Goal: Use online tool/utility: Utilize a website feature to perform a specific function

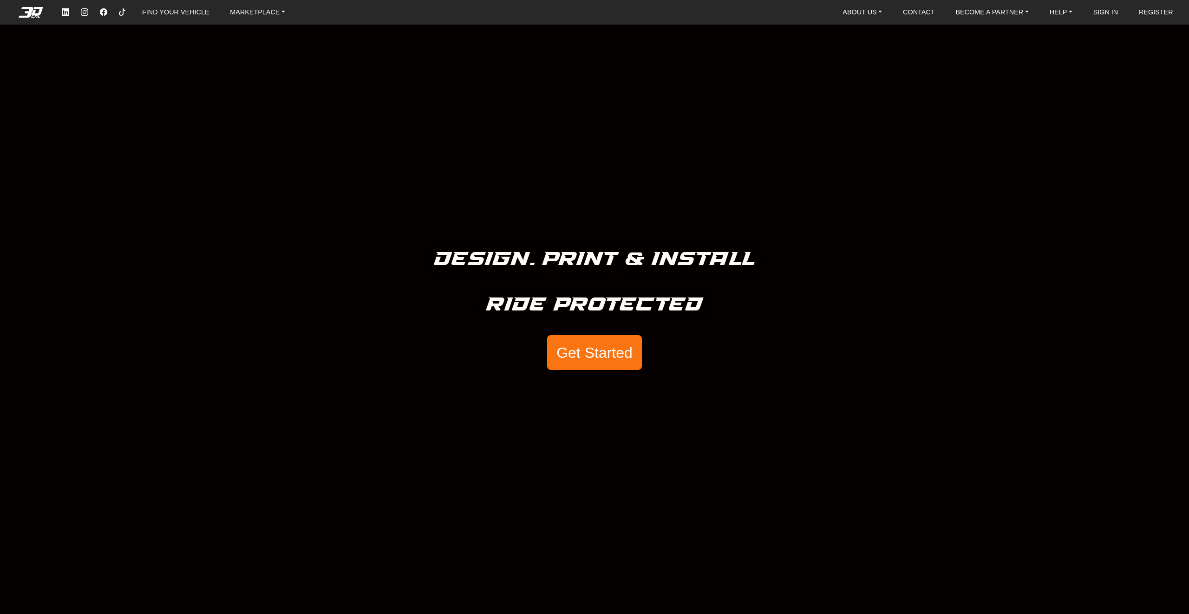
click at [600, 357] on button "Get Started" at bounding box center [594, 352] width 95 height 35
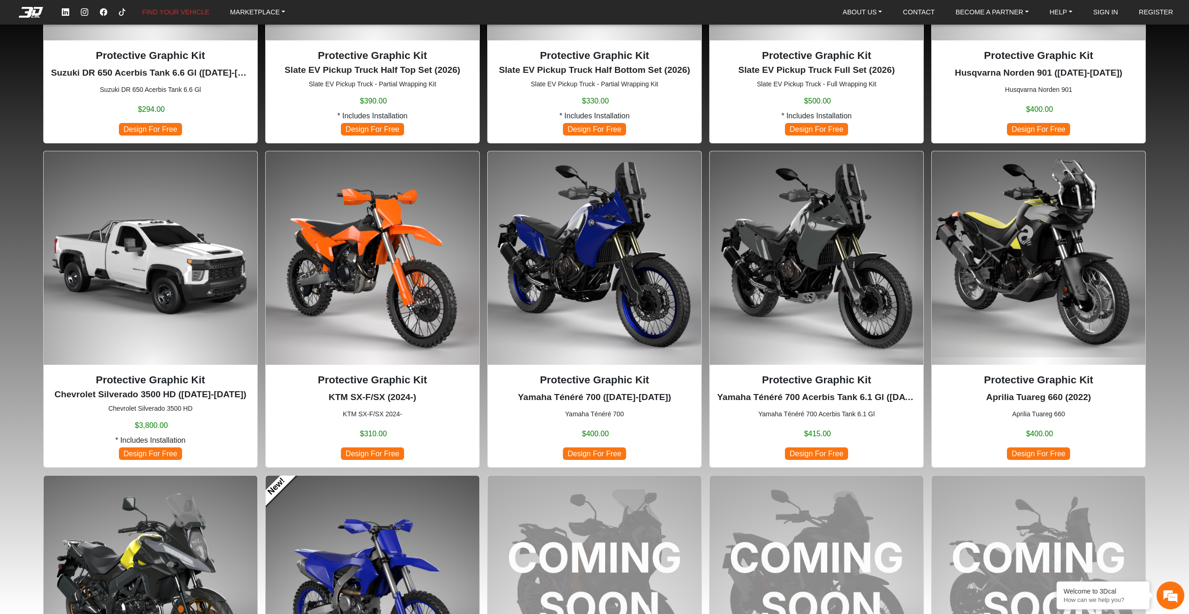
scroll to position [604, 0]
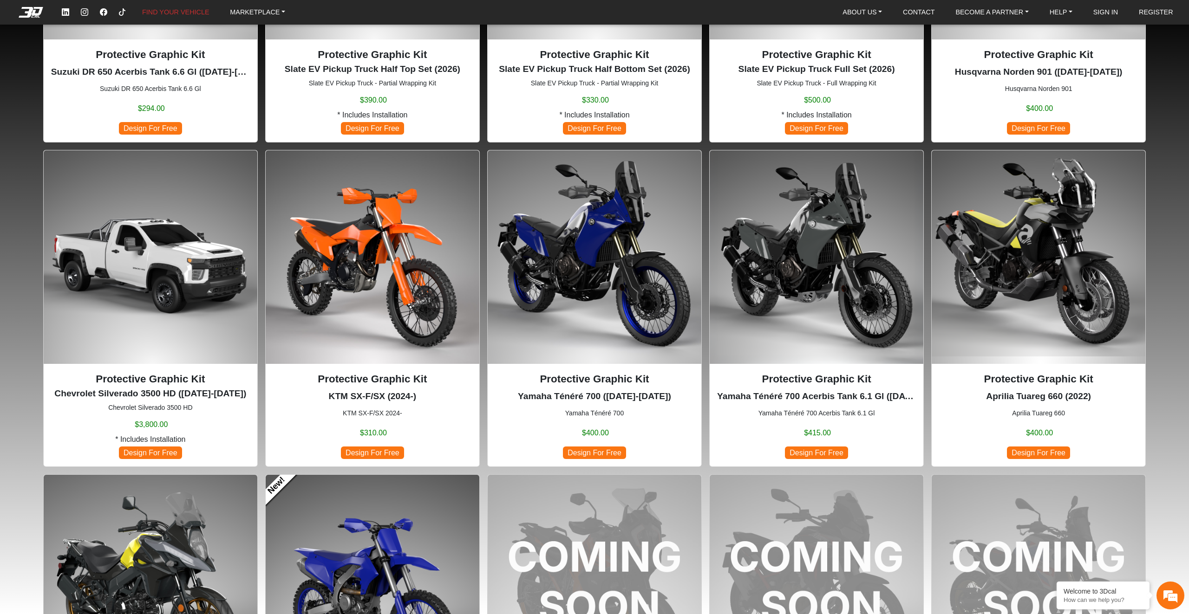
click at [818, 236] on img at bounding box center [817, 257] width 214 height 214
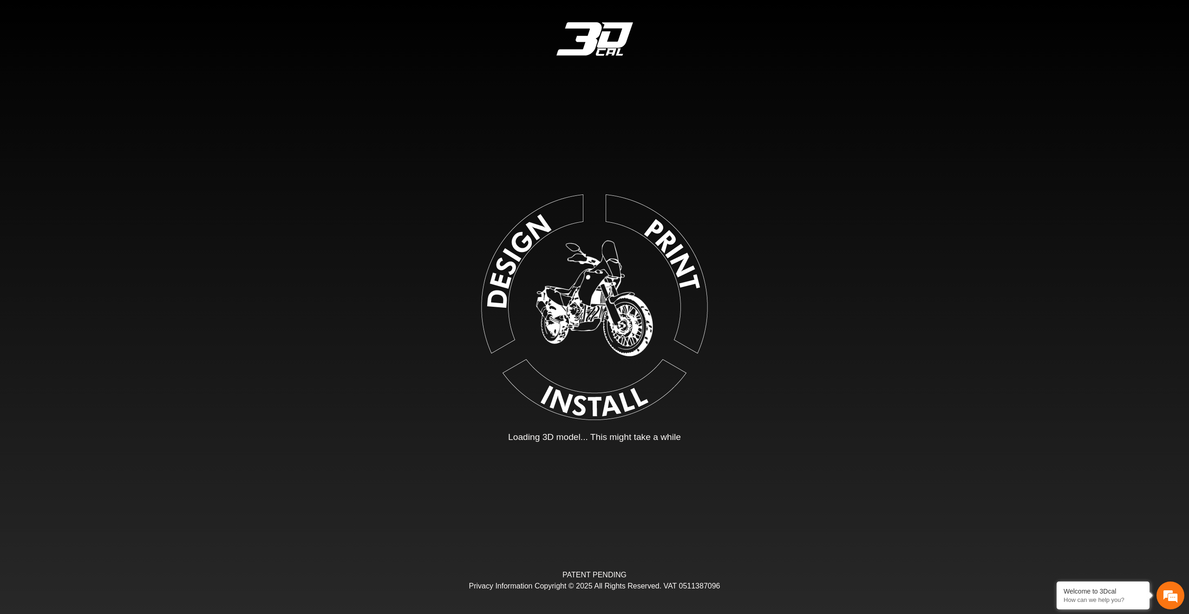
type input "*"
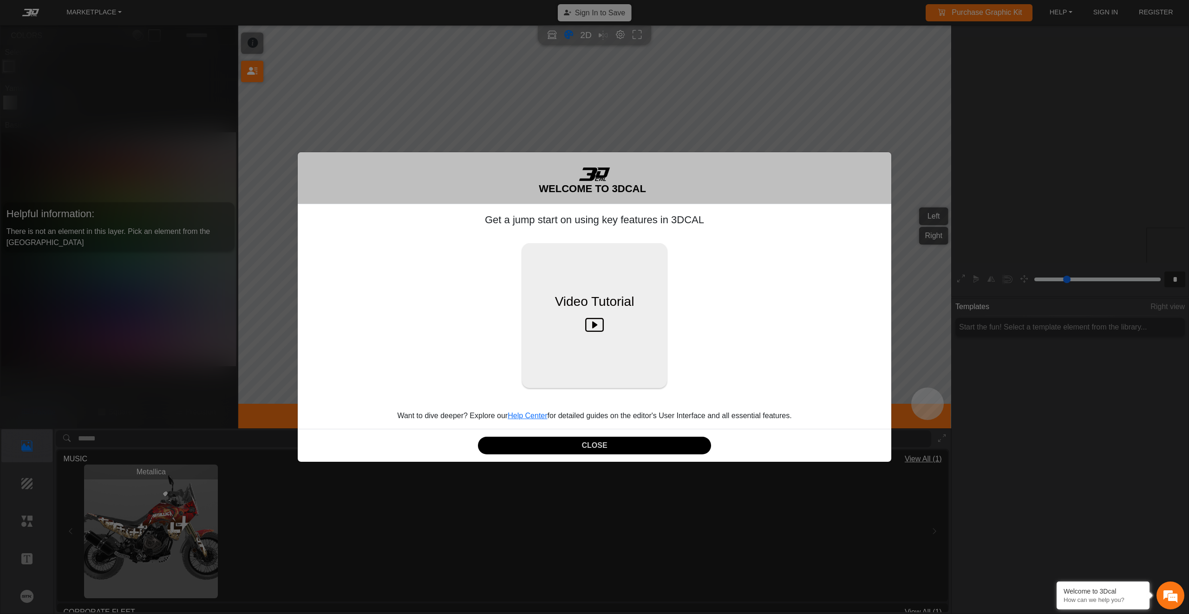
scroll to position [172, 170]
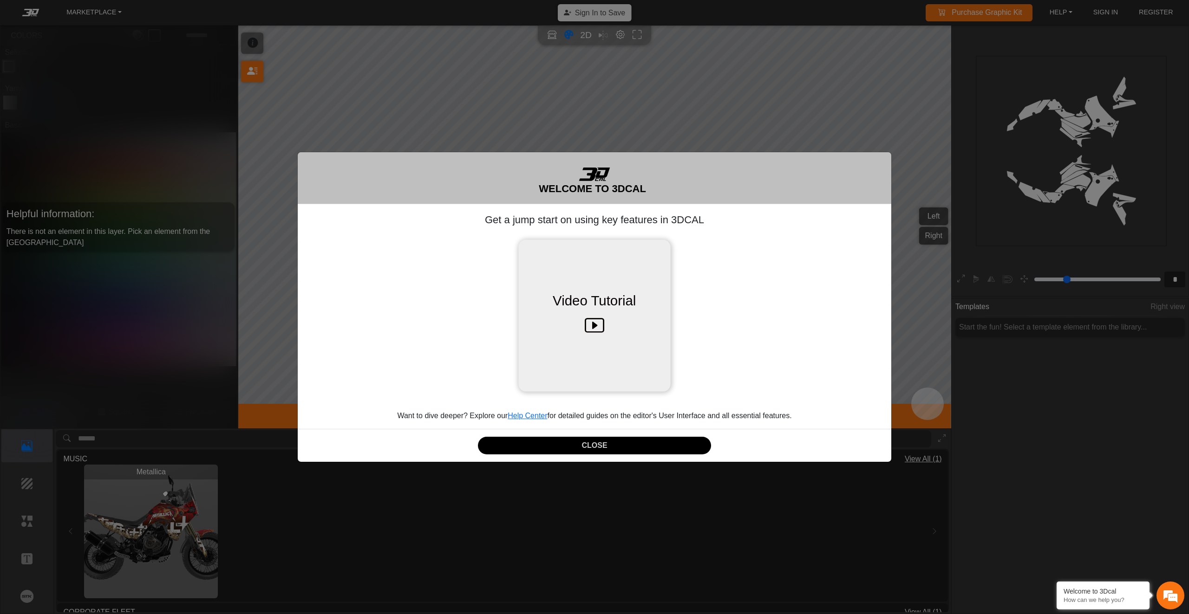
click at [594, 321] on icon at bounding box center [595, 326] width 20 height 29
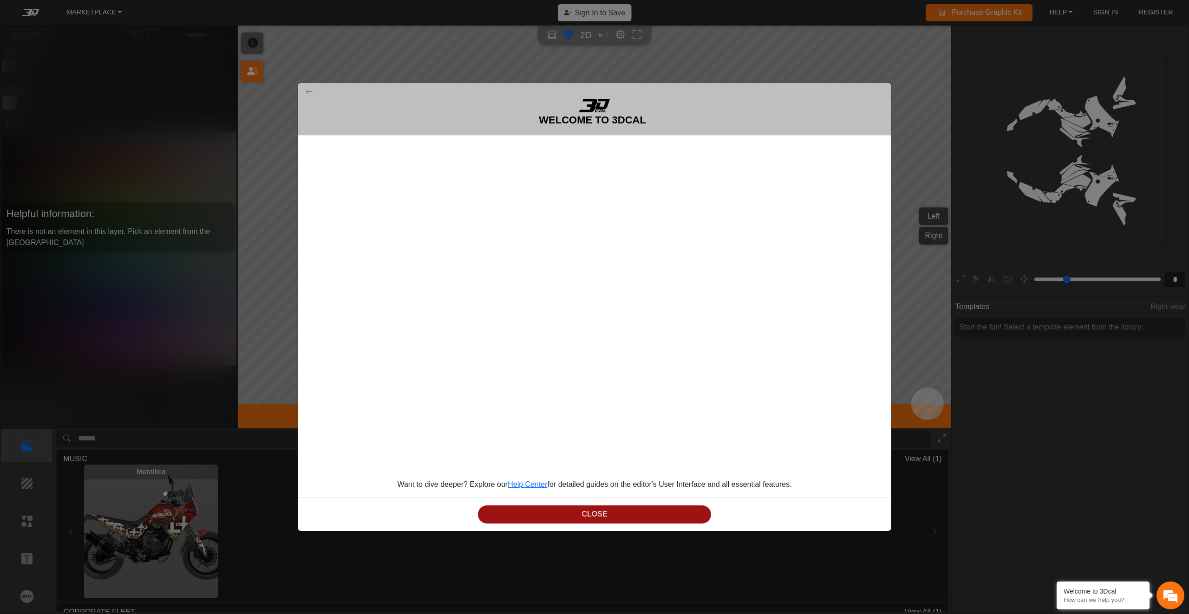
click at [669, 510] on button "CLOSE" at bounding box center [594, 515] width 233 height 18
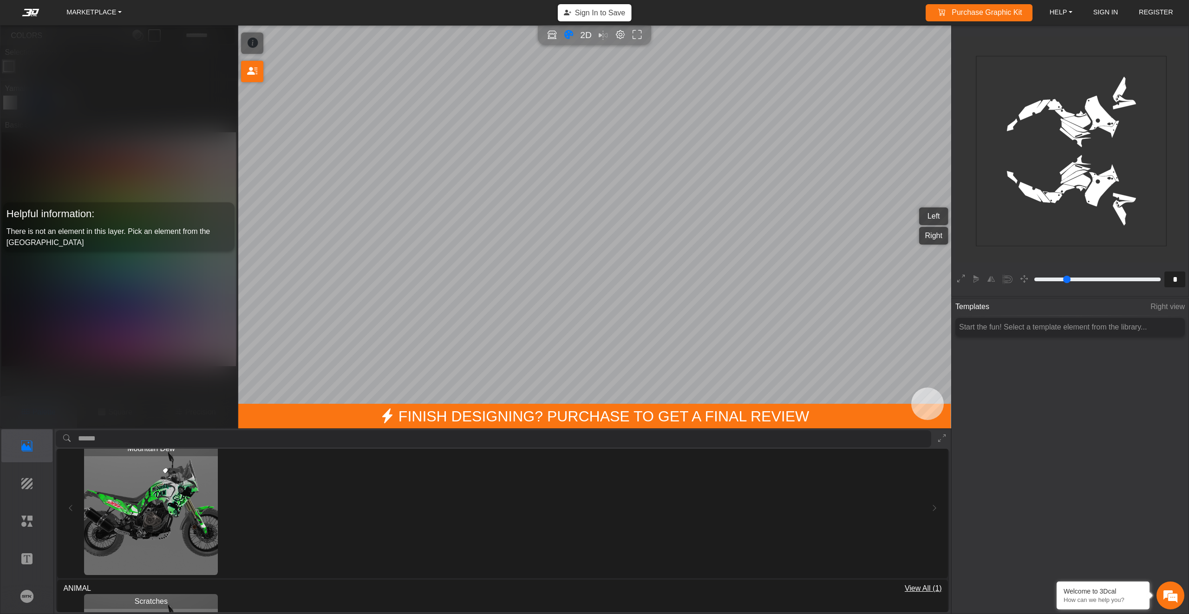
scroll to position [186, 0]
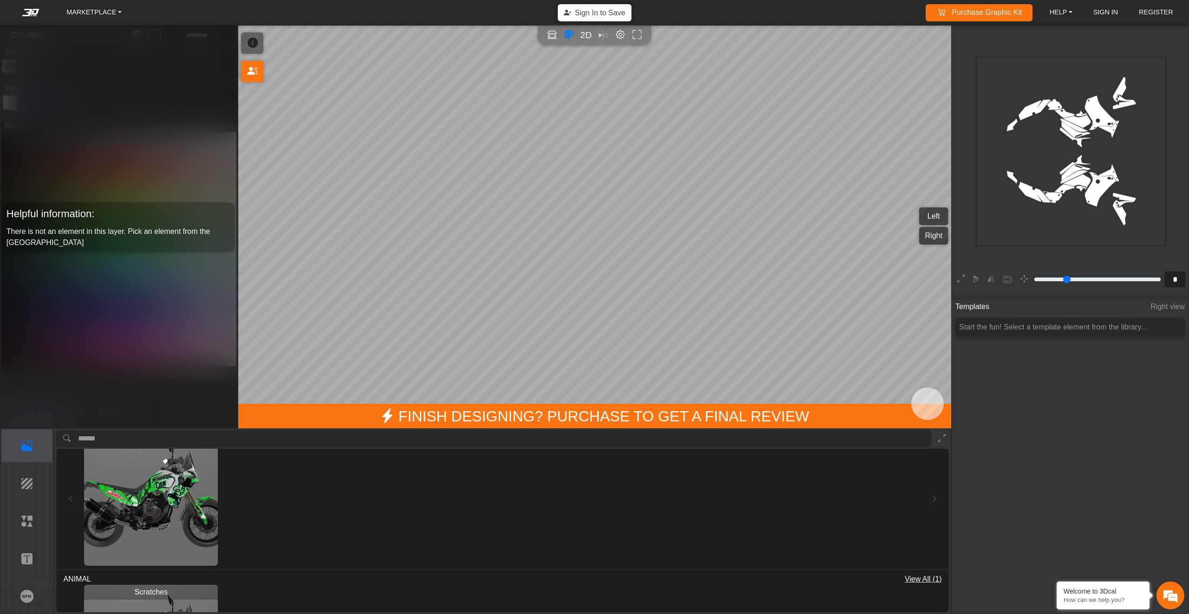
click at [195, 514] on img "View Mountain Dew" at bounding box center [151, 499] width 134 height 134
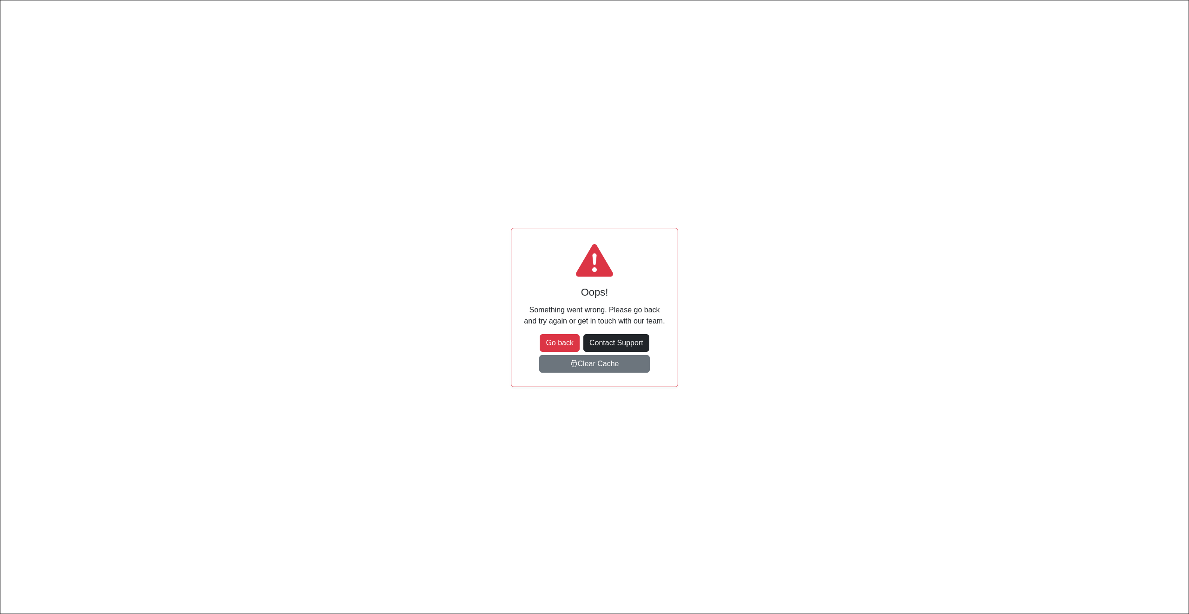
scroll to position [124, 202]
click at [571, 343] on button "Go back" at bounding box center [560, 343] width 40 height 18
